Goal: Task Accomplishment & Management: Manage account settings

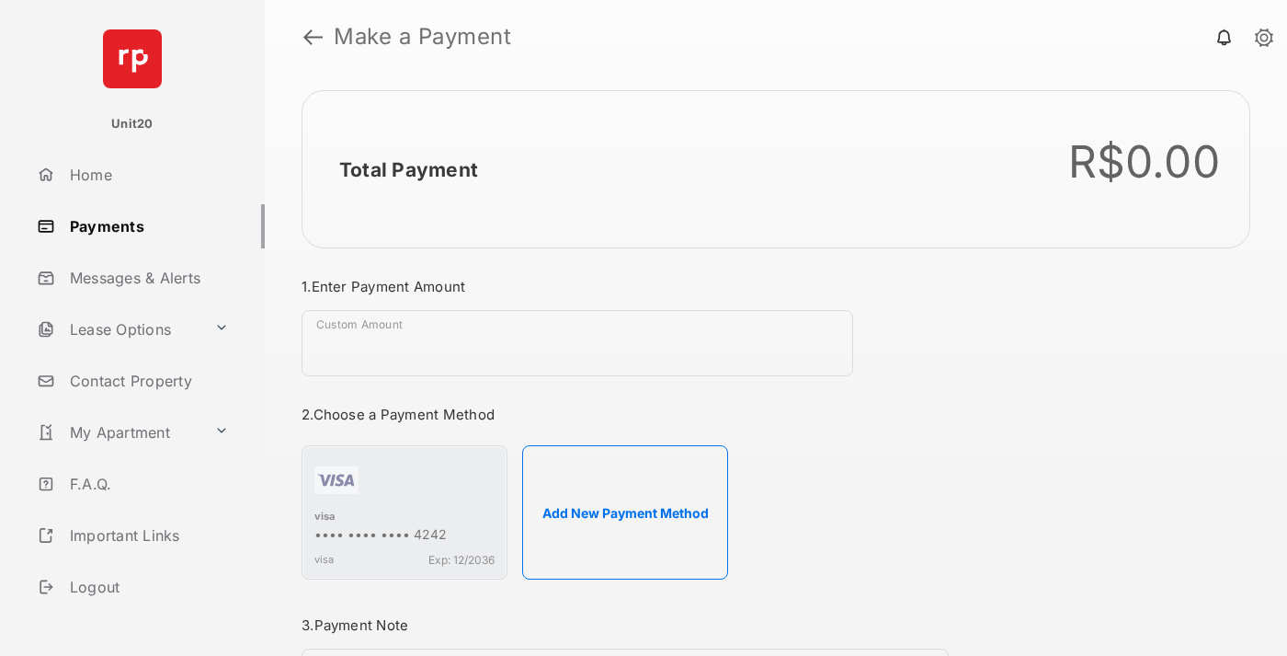
click at [143, 225] on link "Payments" at bounding box center [146, 226] width 235 height 44
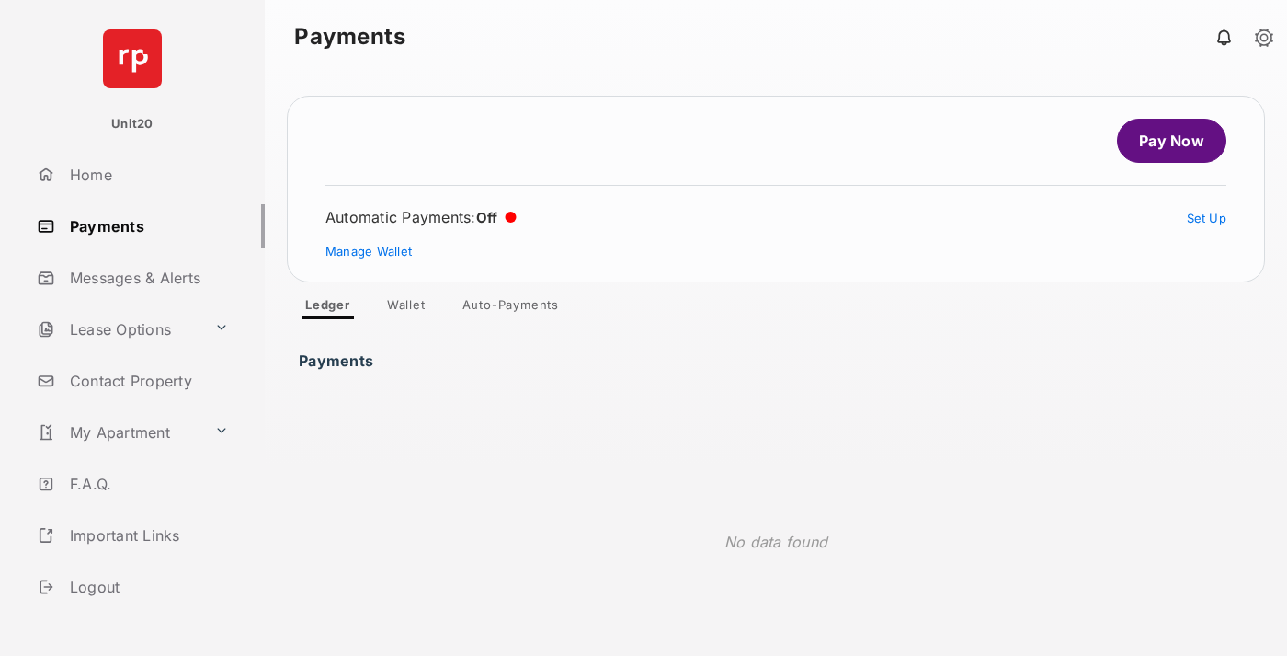
click at [511, 308] on link "Auto-Payments" at bounding box center [511, 308] width 126 height 22
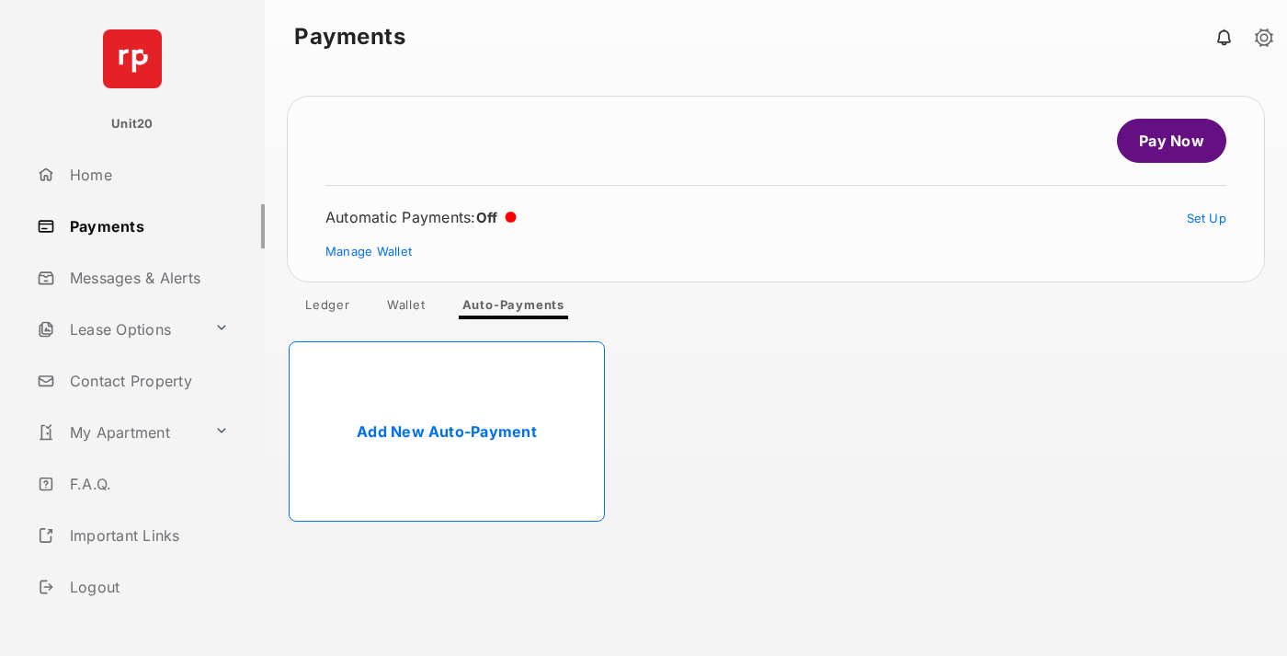
click at [447, 431] on link "Add New Auto-Payment" at bounding box center [447, 431] width 316 height 180
